Goal: Information Seeking & Learning: Learn about a topic

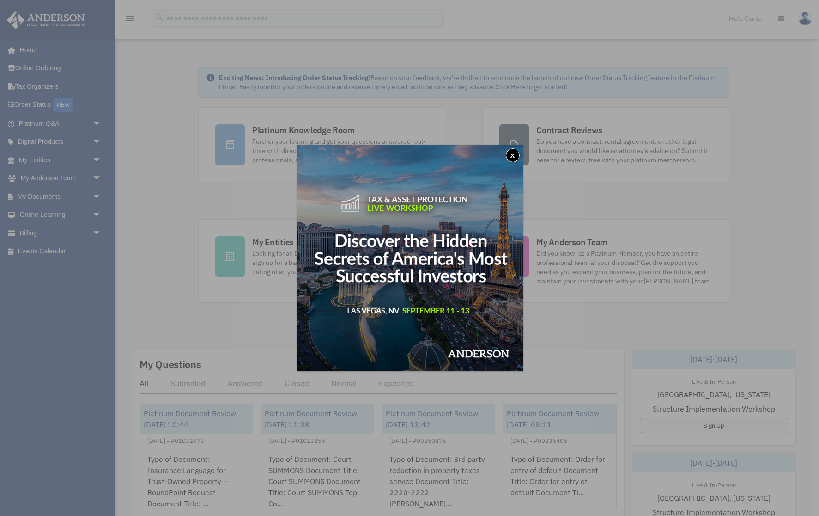
click at [518, 155] on button "x" at bounding box center [513, 155] width 14 height 14
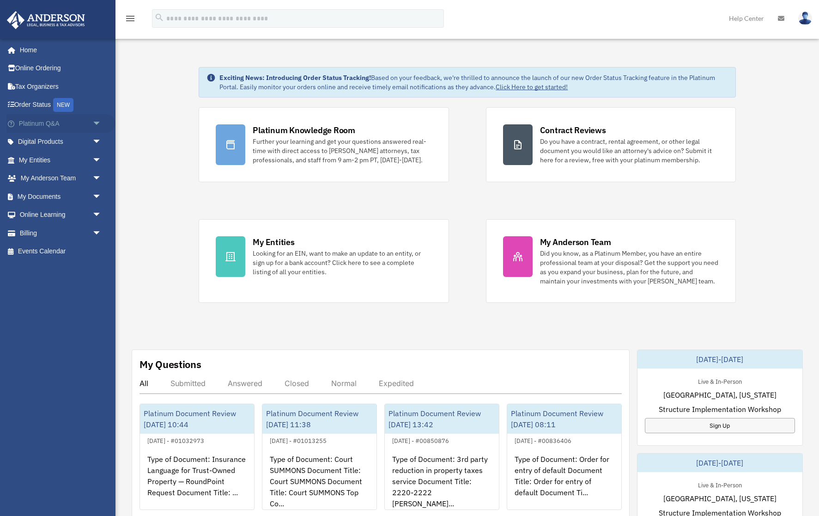
click at [97, 121] on span "arrow_drop_down" at bounding box center [101, 123] width 18 height 19
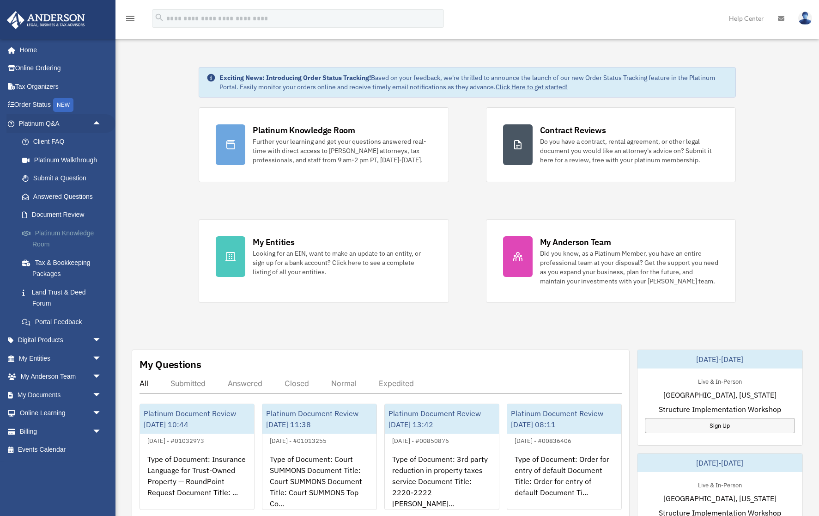
click at [83, 231] on link "Platinum Knowledge Room" at bounding box center [64, 239] width 103 height 30
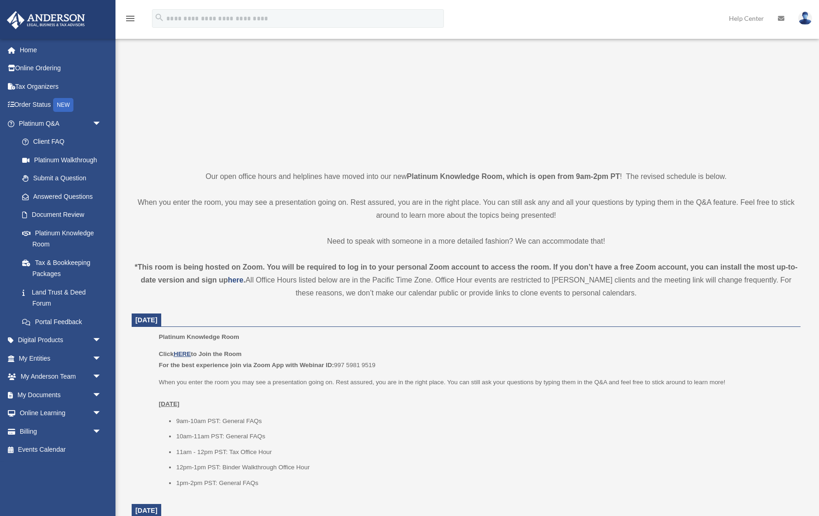
scroll to position [96, 0]
click at [181, 353] on u "HERE" at bounding box center [182, 352] width 17 height 7
